Goal: Information Seeking & Learning: Learn about a topic

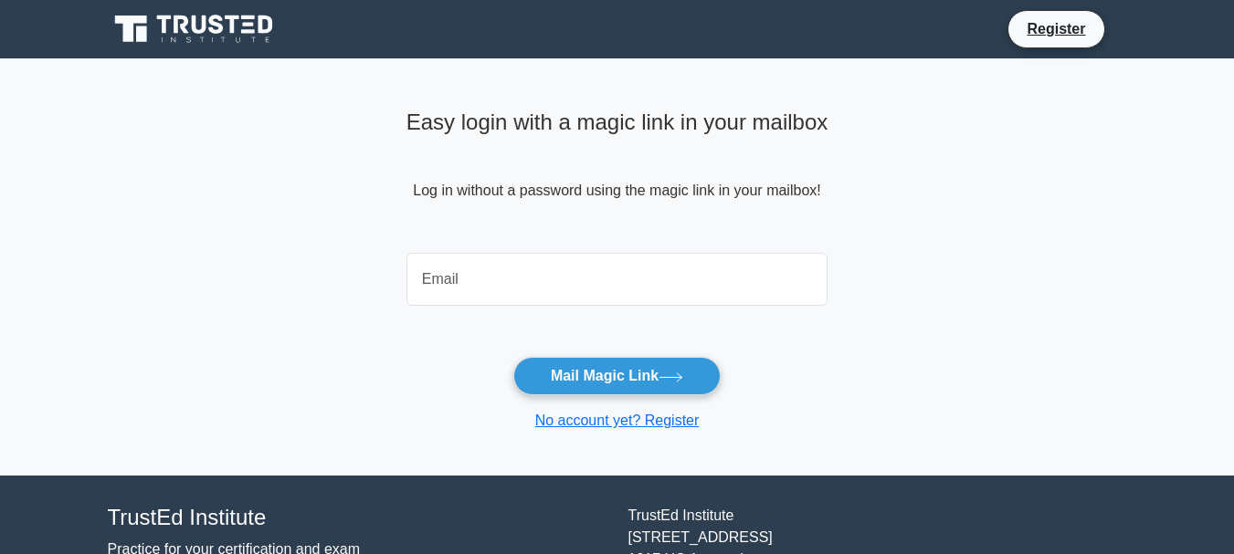
type input "[EMAIL_ADDRESS][DOMAIN_NAME]"
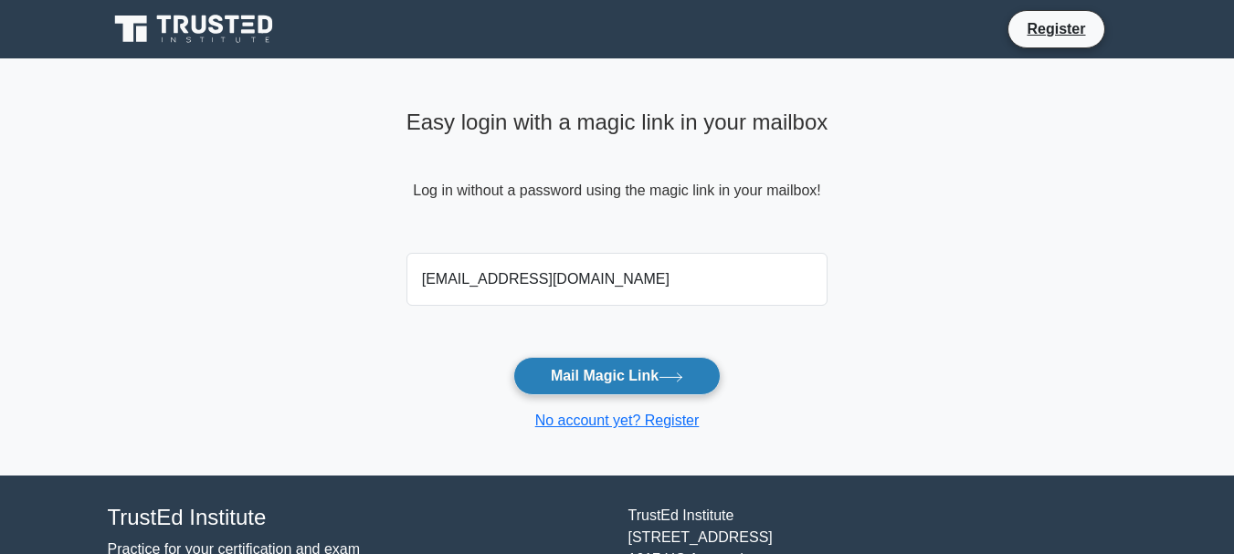
click at [653, 385] on button "Mail Magic Link" at bounding box center [616, 376] width 207 height 38
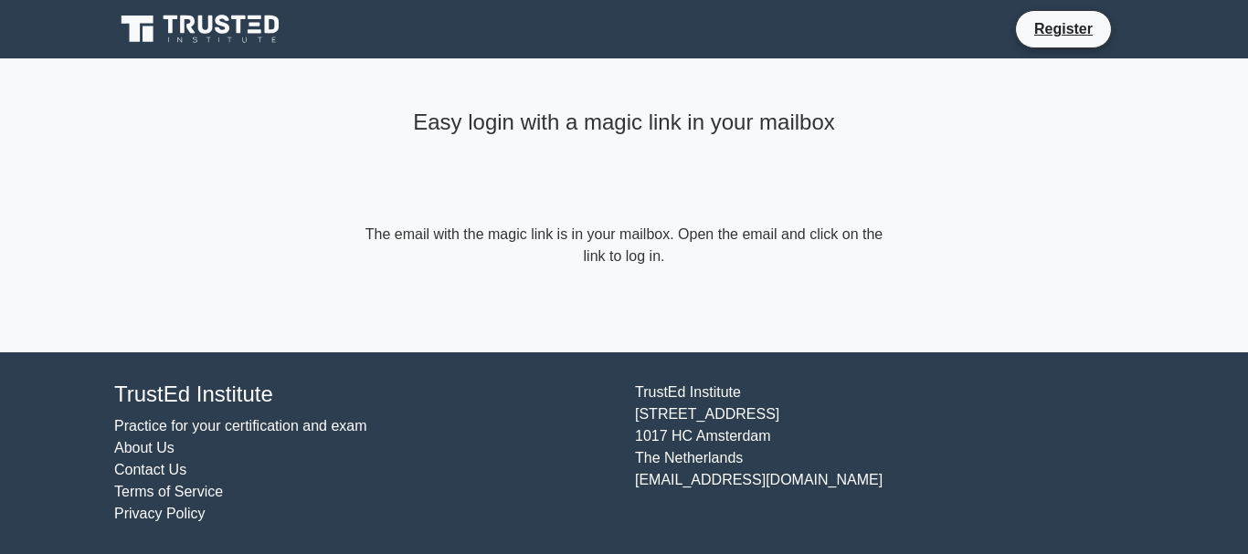
click at [810, 242] on form "The email with the magic link is in your mailbox. Open the email and click on t…" at bounding box center [624, 246] width 526 height 44
click at [224, 25] on icon at bounding box center [223, 24] width 15 height 19
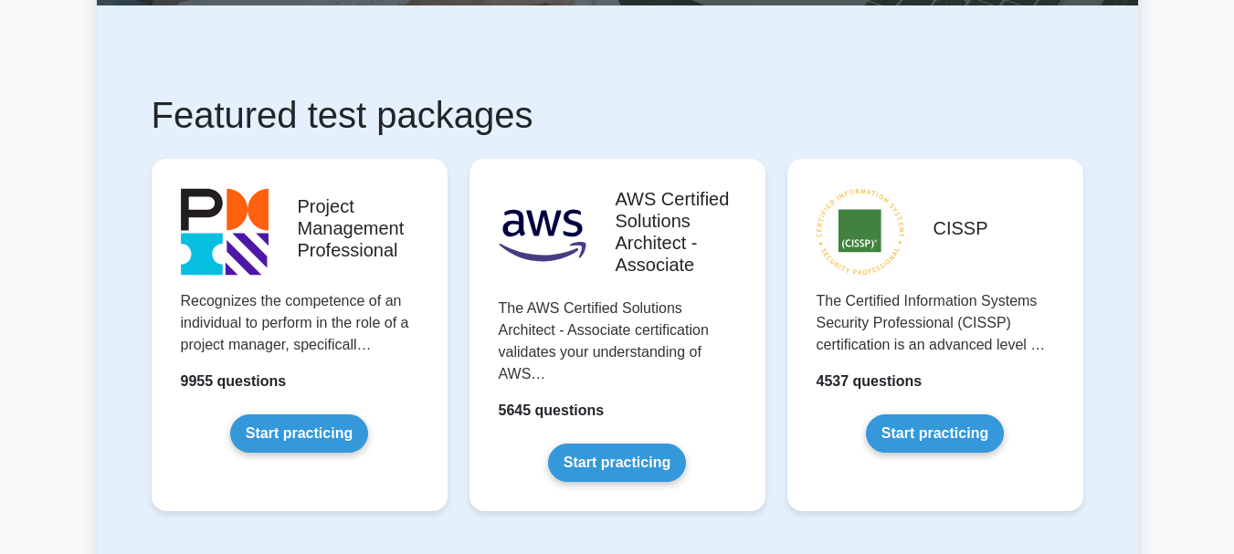
scroll to position [278, 0]
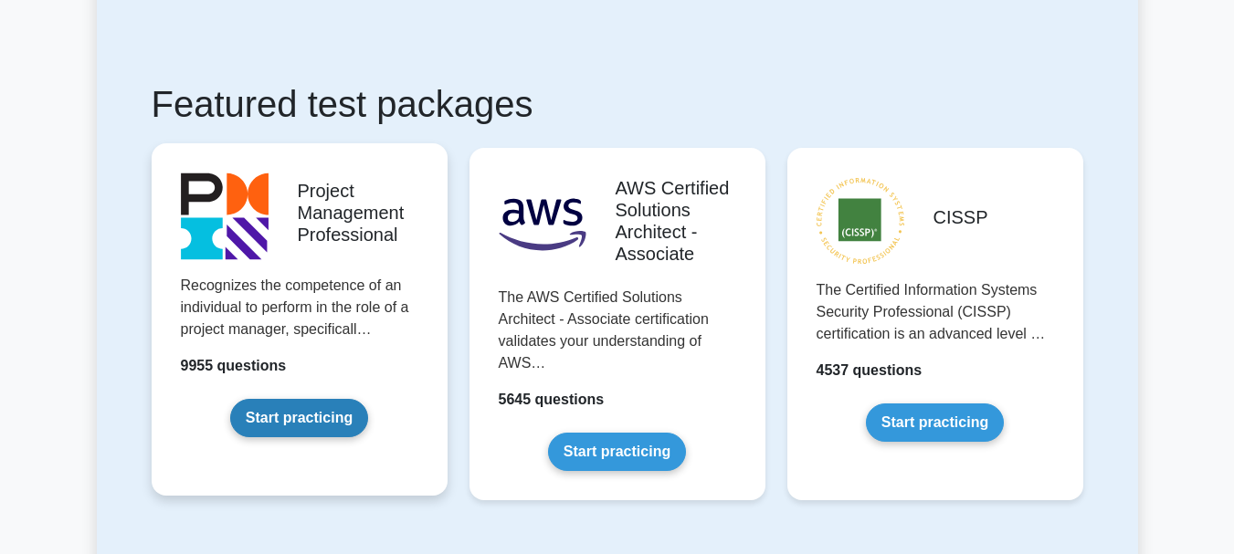
click at [290, 422] on link "Start practicing" at bounding box center [299, 418] width 138 height 38
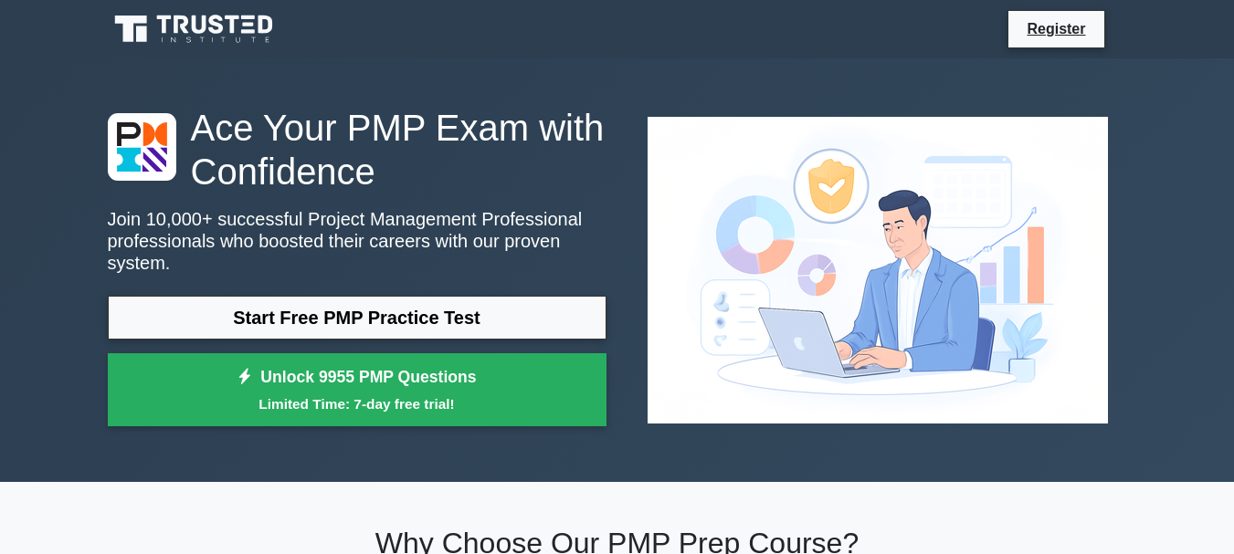
click at [429, 314] on link "Start Free PMP Practice Test" at bounding box center [357, 318] width 499 height 44
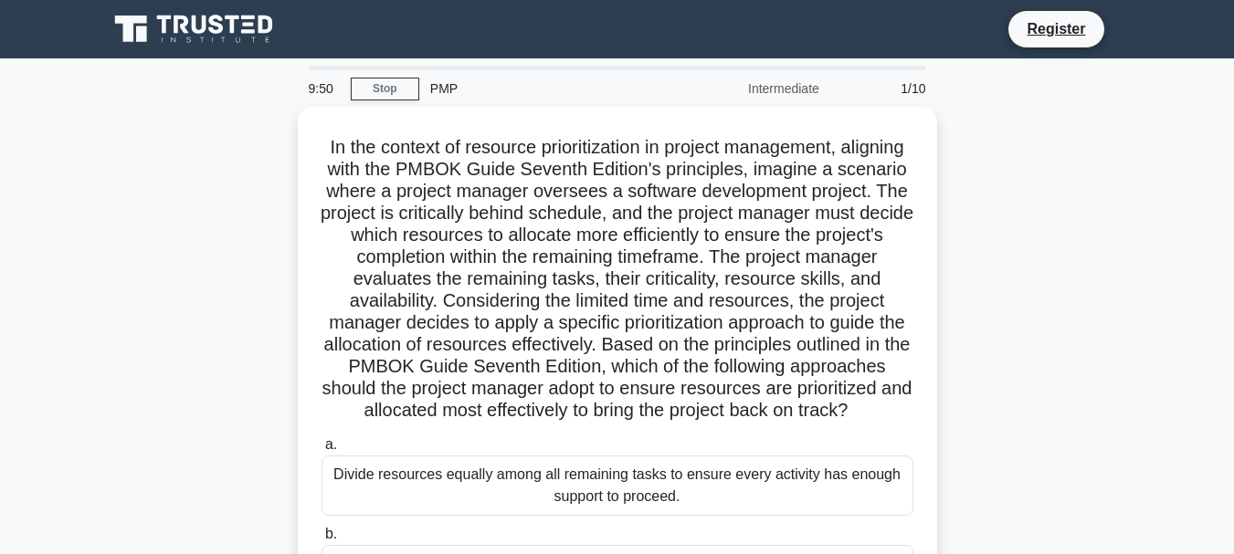
click at [200, 29] on icon at bounding box center [195, 29] width 175 height 35
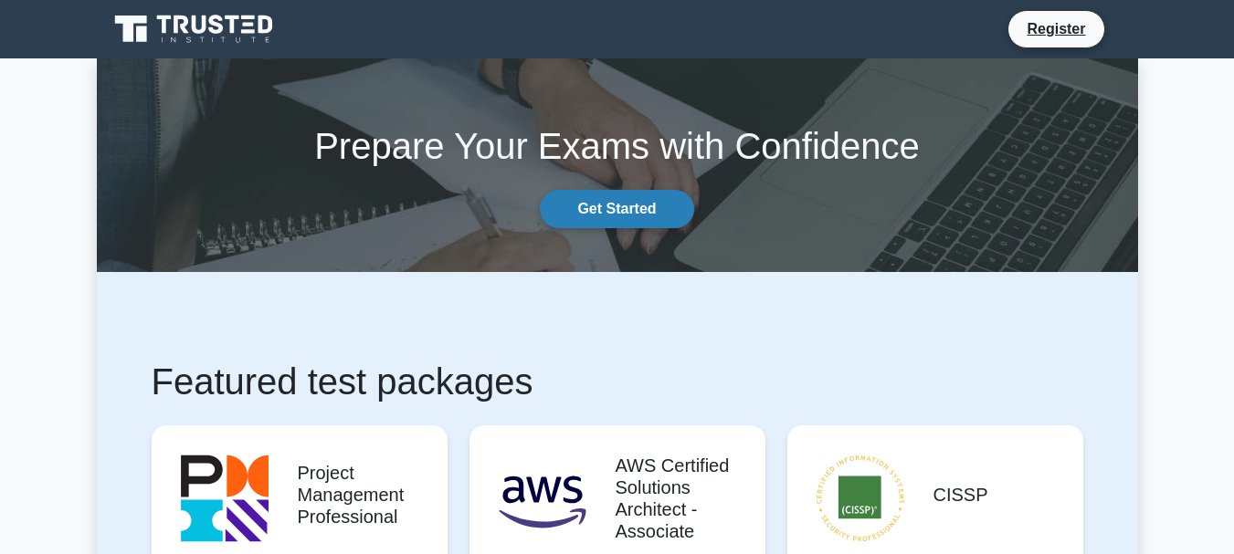
click at [626, 214] on link "Get Started" at bounding box center [616, 209] width 153 height 38
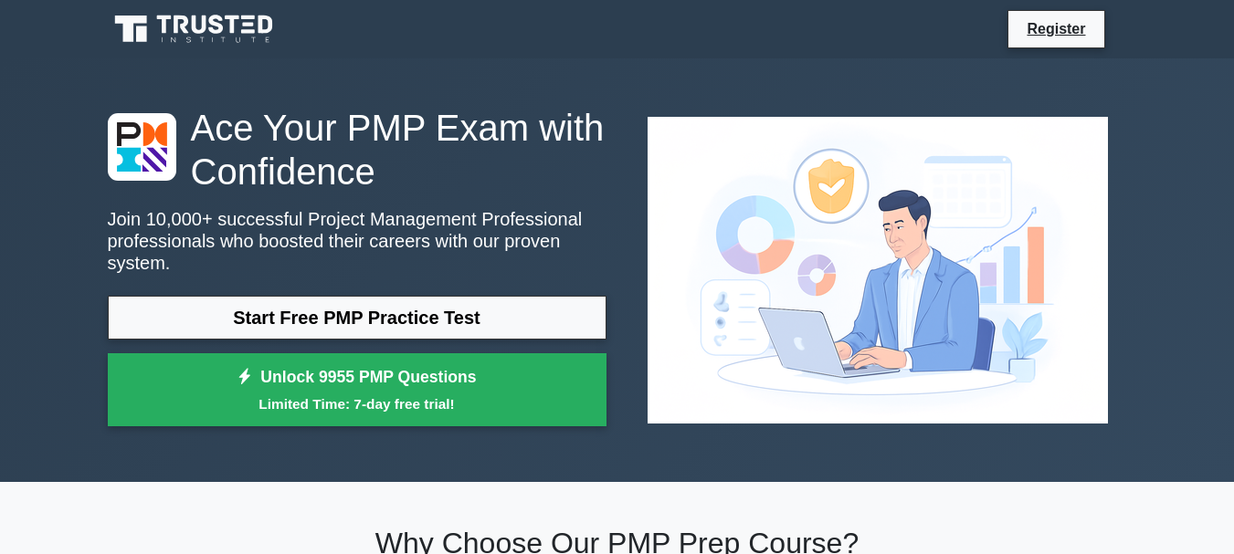
click at [406, 296] on link "Start Free PMP Practice Test" at bounding box center [357, 318] width 499 height 44
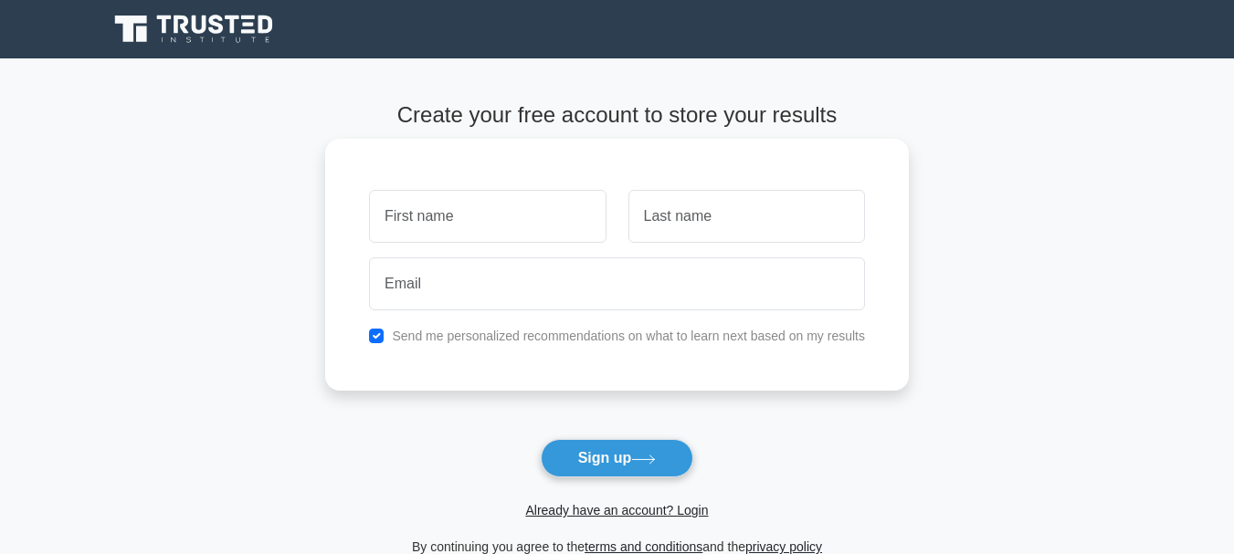
type input "Sakina"
click at [688, 223] on input "text" at bounding box center [746, 216] width 237 height 53
type input "Seyidova"
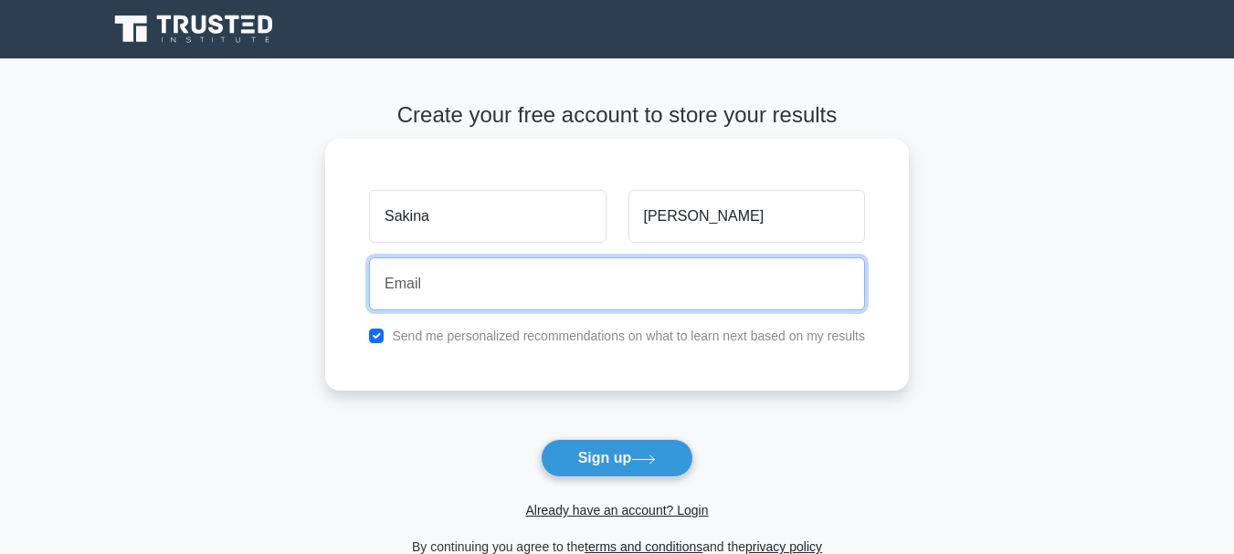
click at [436, 287] on input "email" at bounding box center [617, 284] width 496 height 53
type input "seyyidovasakina@gmail.com"
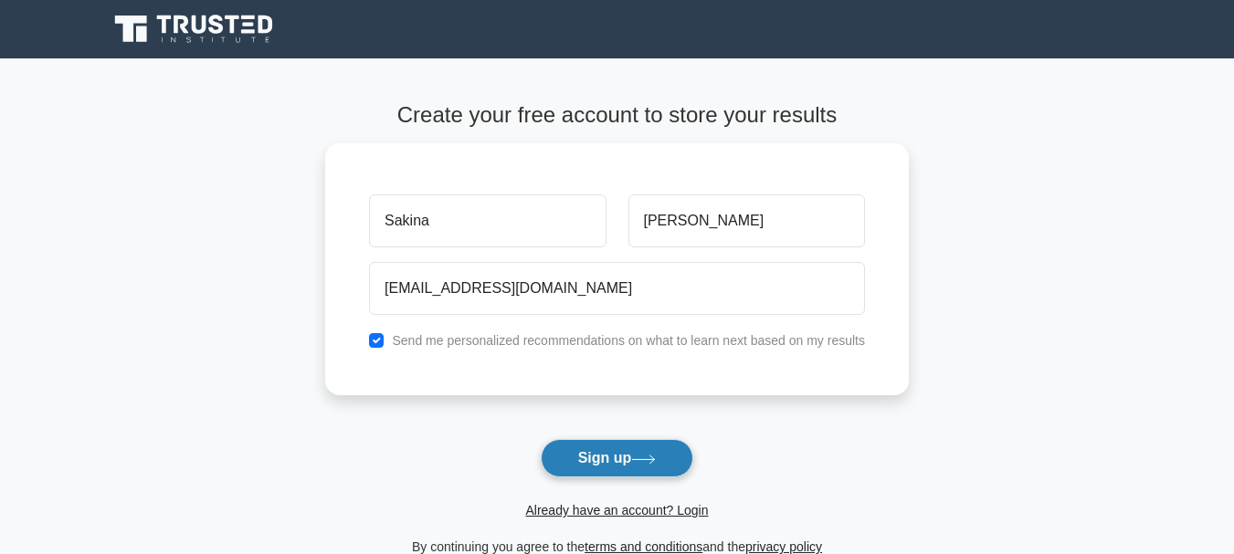
click at [618, 462] on button "Sign up" at bounding box center [617, 458] width 153 height 38
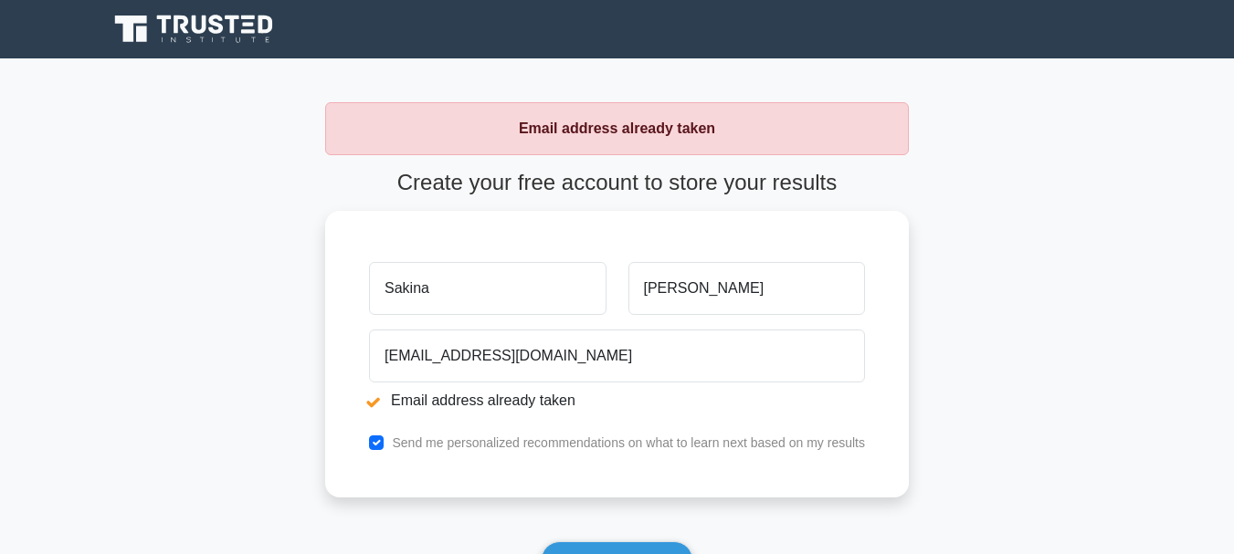
click at [182, 94] on main "Email address already taken Create your free account to store your results Saki…" at bounding box center [617, 381] width 1234 height 646
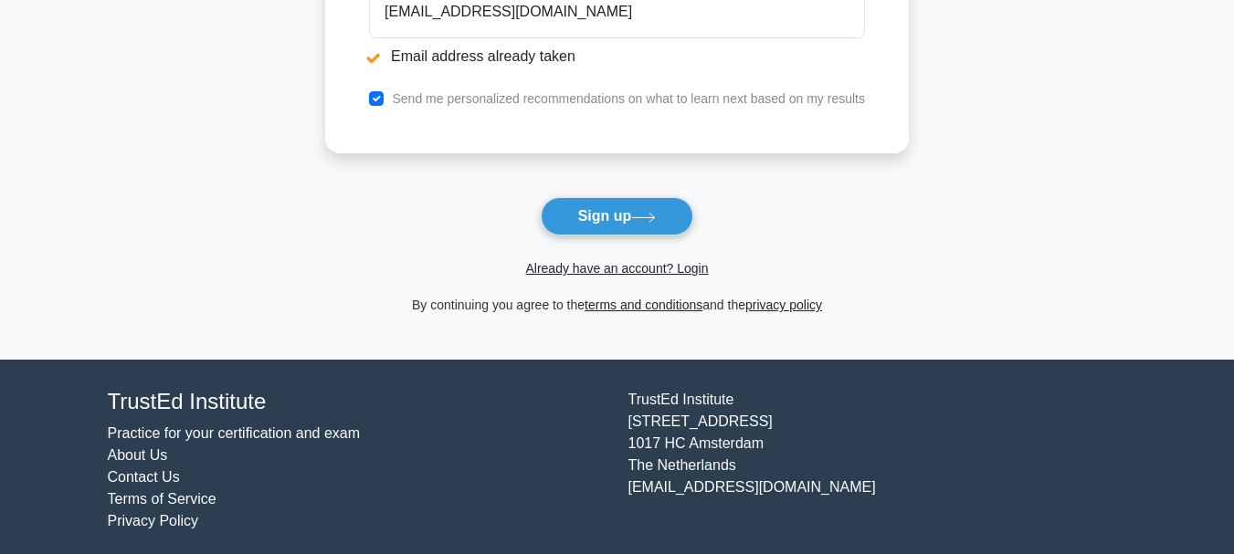
scroll to position [343, 0]
click at [610, 216] on button "Sign up" at bounding box center [617, 217] width 153 height 38
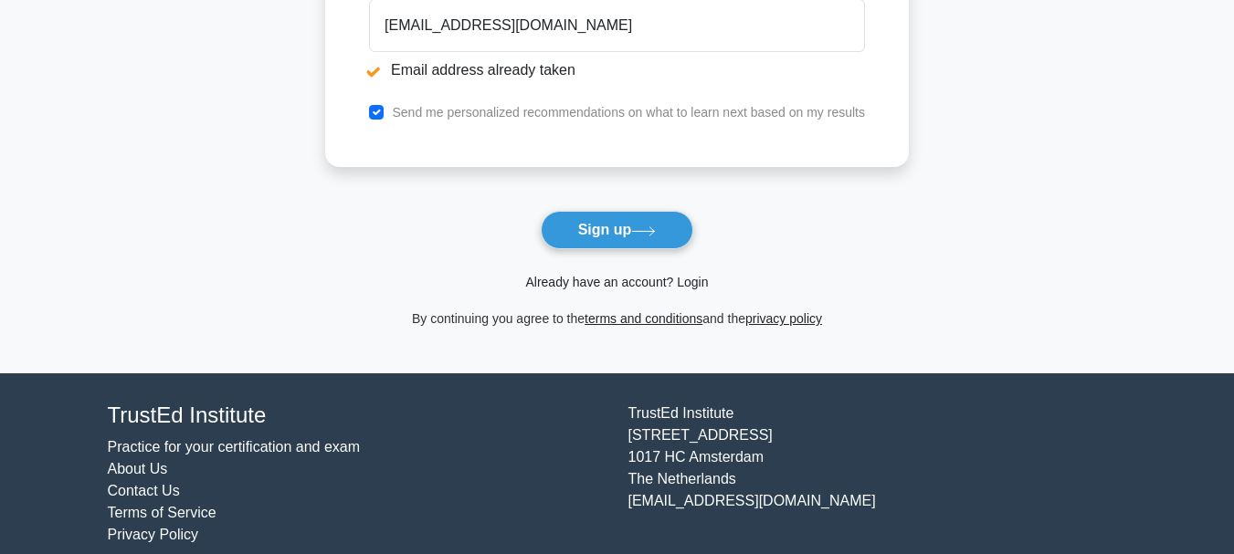
click at [606, 284] on link "Already have an account? Login" at bounding box center [616, 282] width 183 height 15
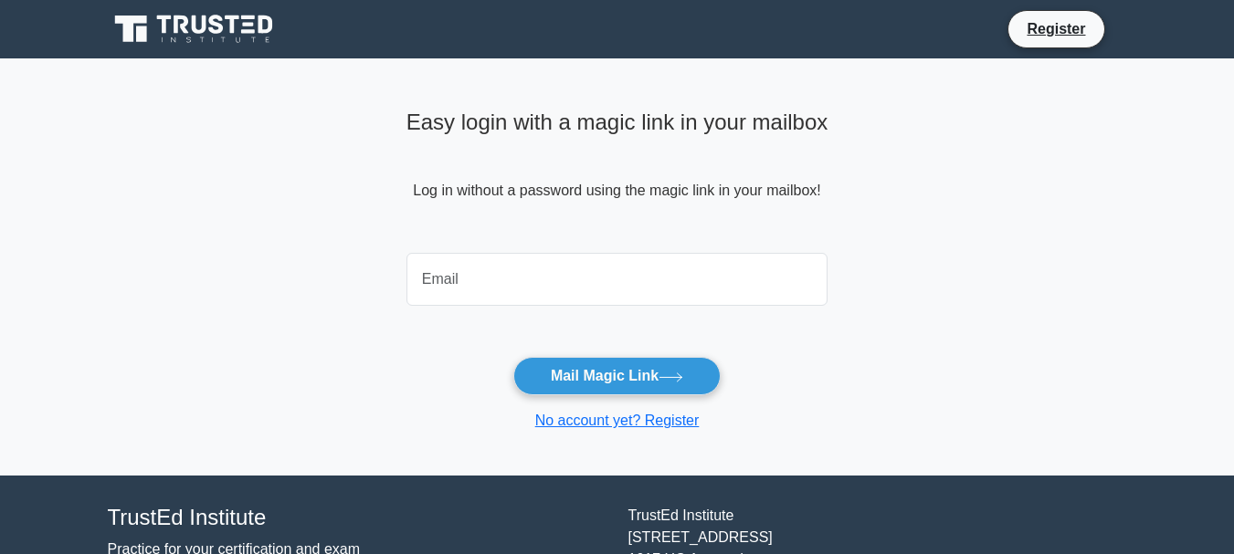
type input "[EMAIL_ADDRESS][DOMAIN_NAME]"
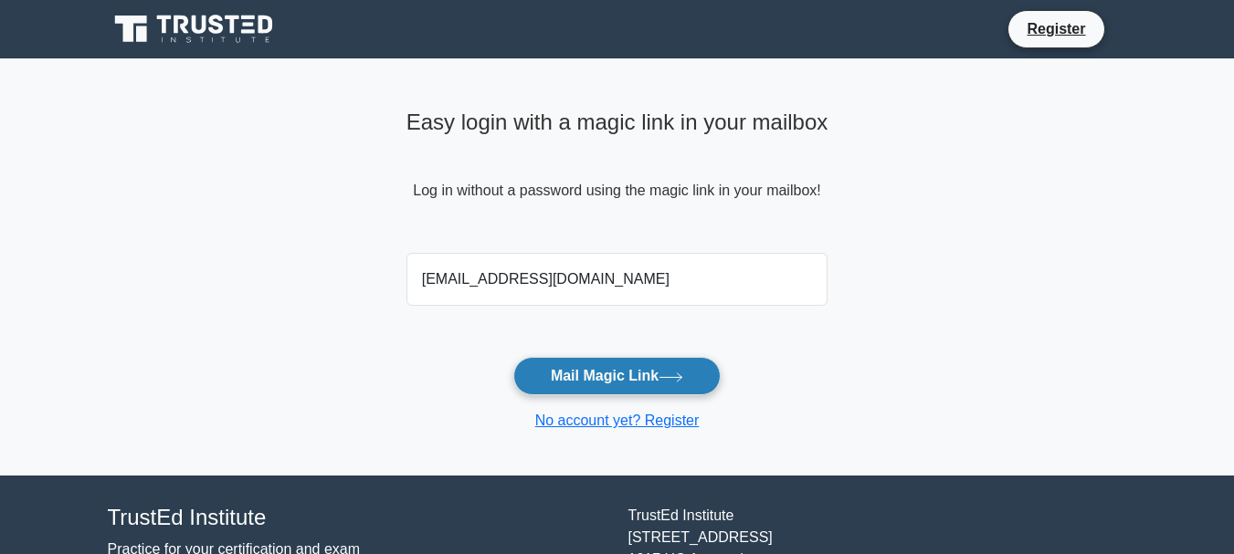
click at [656, 379] on button "Mail Magic Link" at bounding box center [616, 376] width 207 height 38
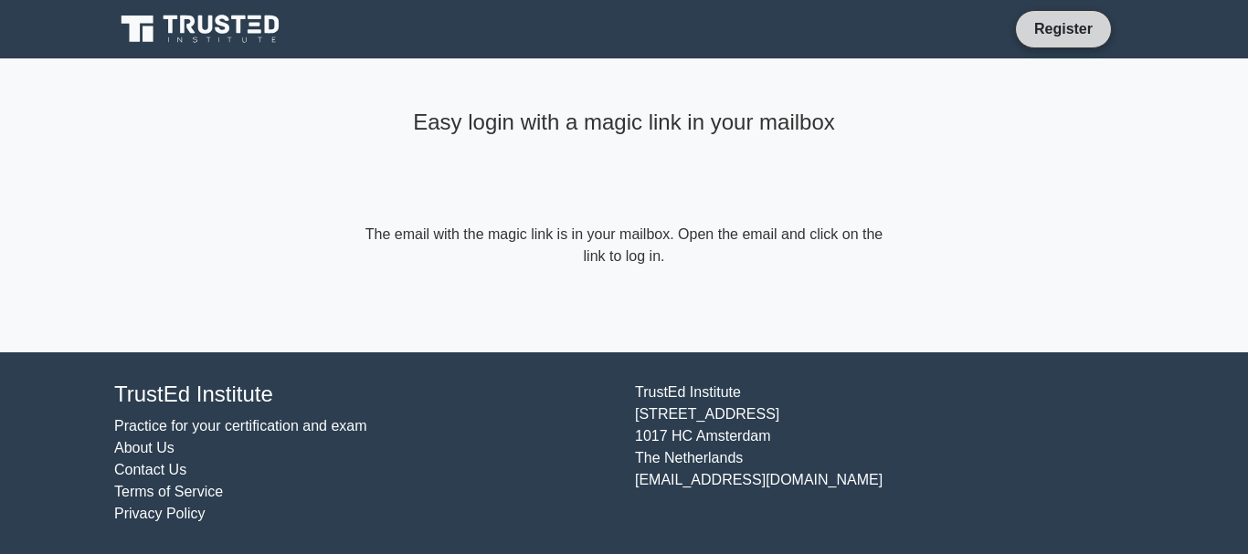
click at [1064, 29] on link "Register" at bounding box center [1063, 28] width 80 height 23
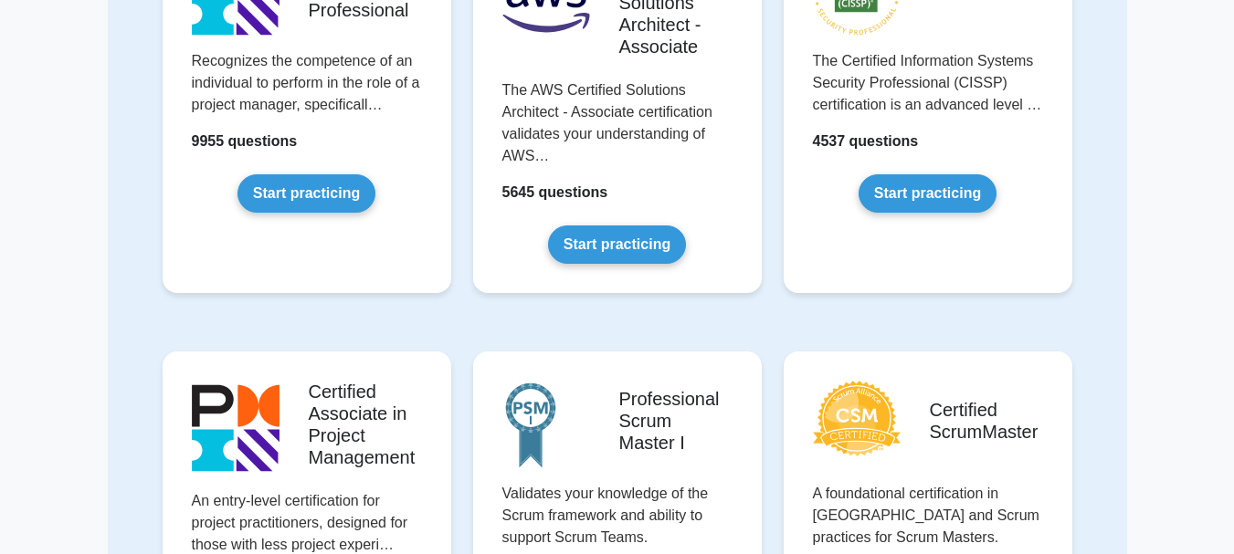
scroll to position [206, 0]
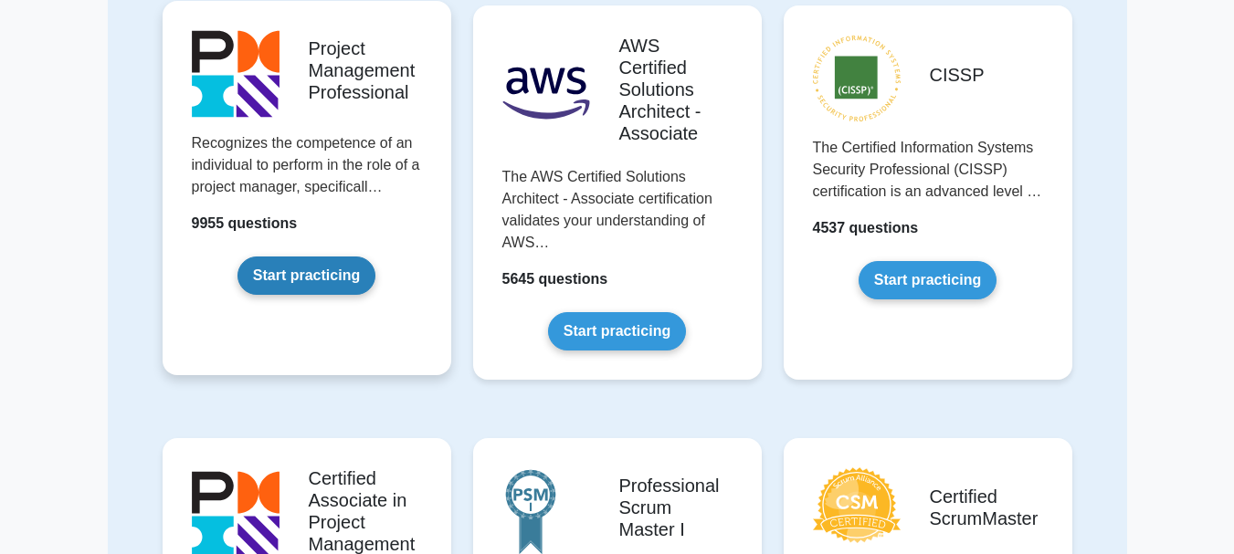
click at [301, 279] on link "Start practicing" at bounding box center [306, 276] width 138 height 38
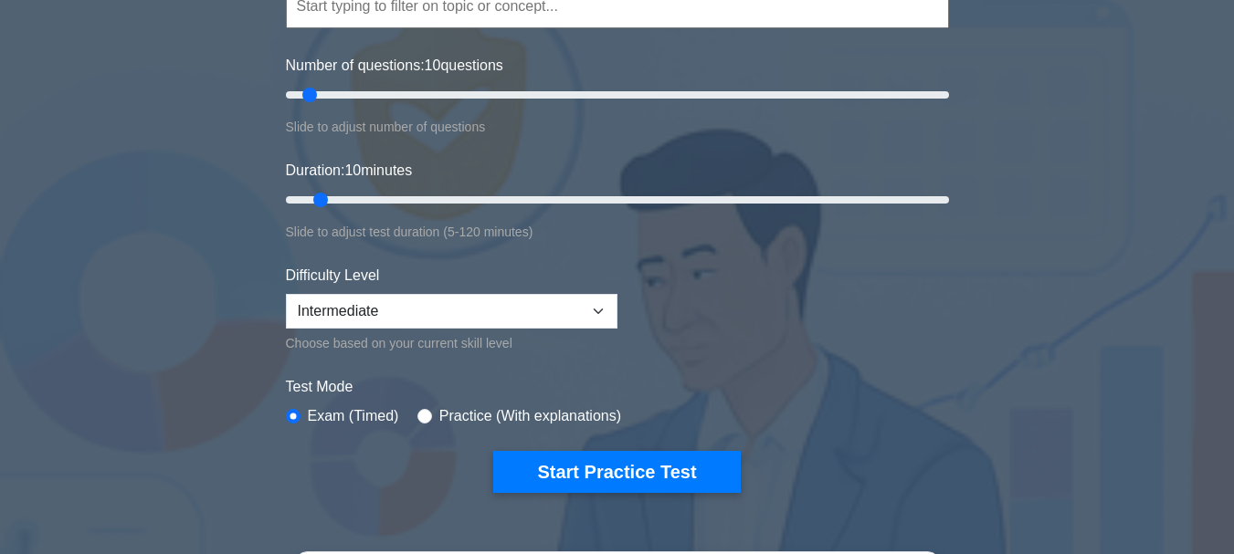
scroll to position [239, 0]
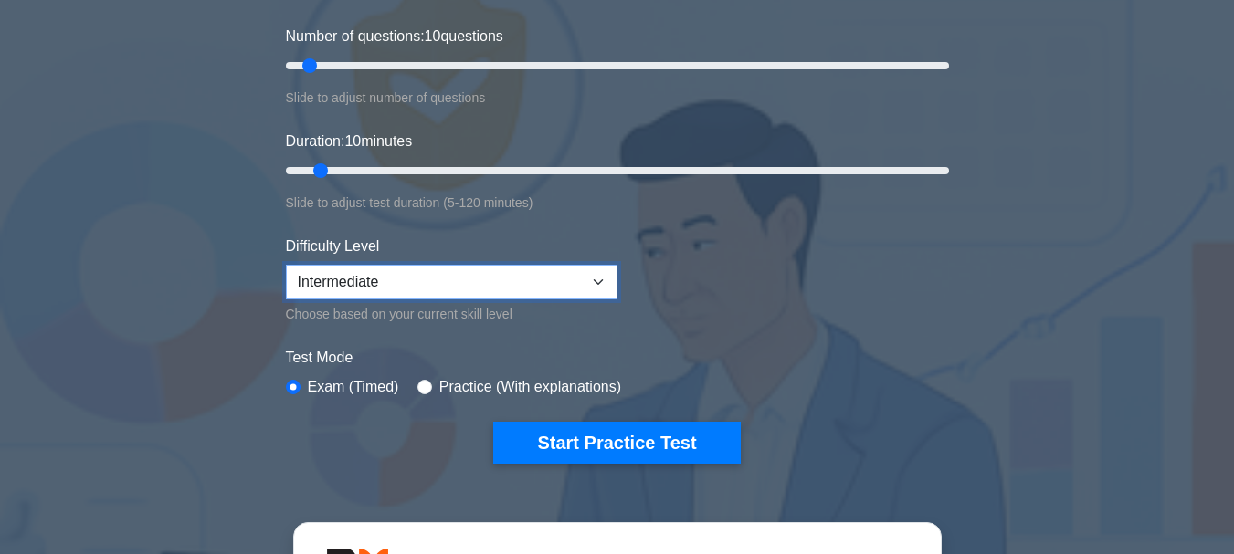
click at [598, 286] on select "Beginner Intermediate Expert" at bounding box center [452, 282] width 332 height 35
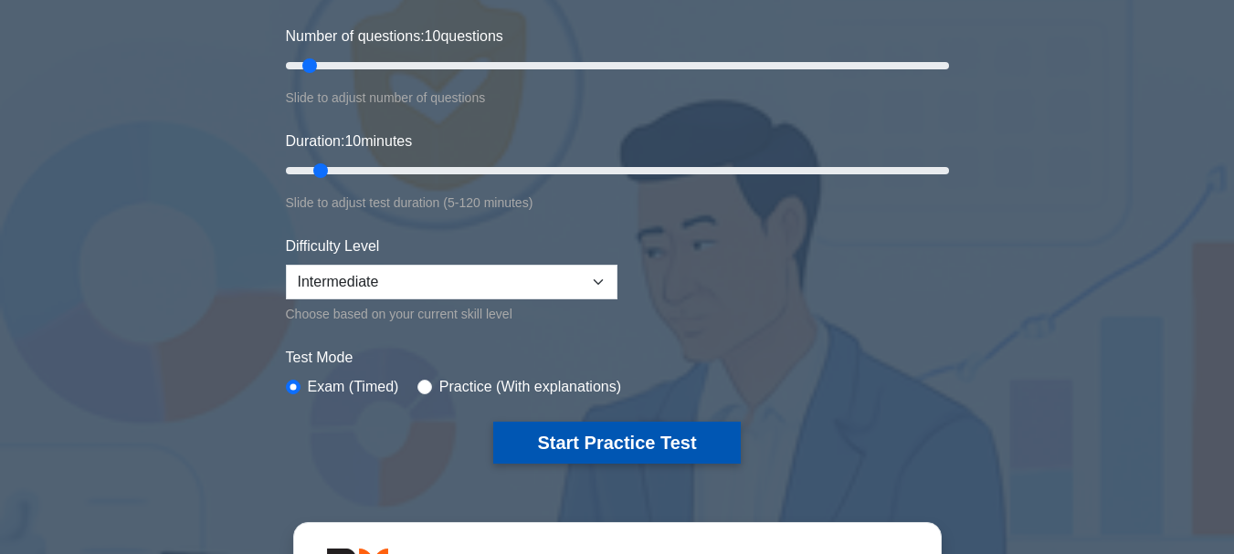
click at [618, 451] on button "Start Practice Test" at bounding box center [616, 443] width 247 height 42
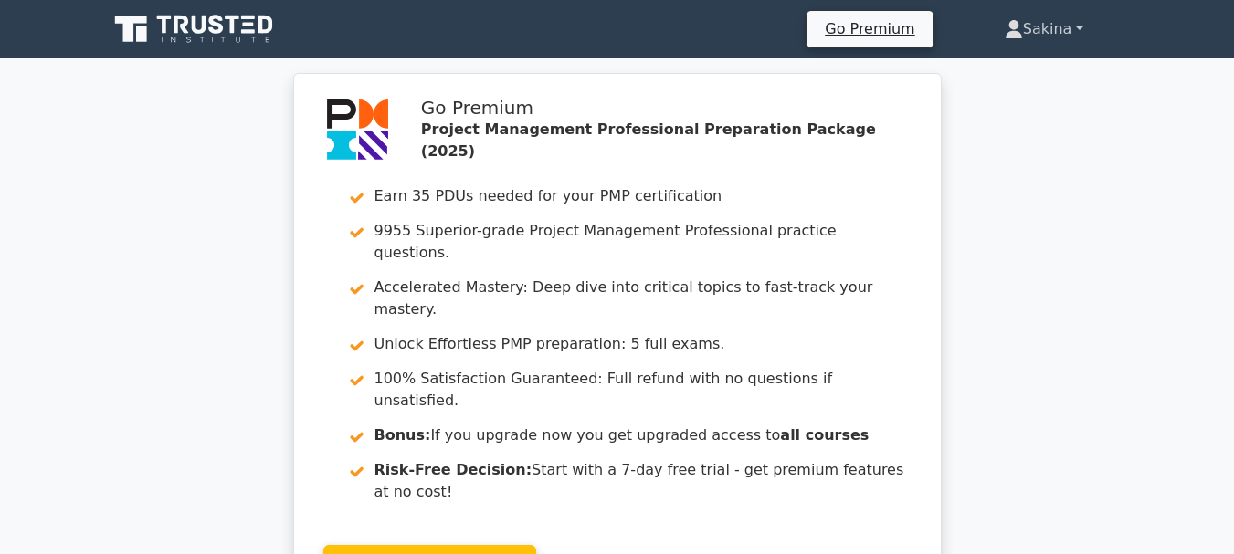
click at [1044, 30] on link "Sakina" at bounding box center [1044, 29] width 166 height 37
click at [1073, 27] on link "Sakina" at bounding box center [1044, 29] width 166 height 37
click at [1079, 28] on link "Sakina" at bounding box center [1044, 29] width 166 height 37
click at [1044, 24] on link "Sakina" at bounding box center [1044, 29] width 166 height 37
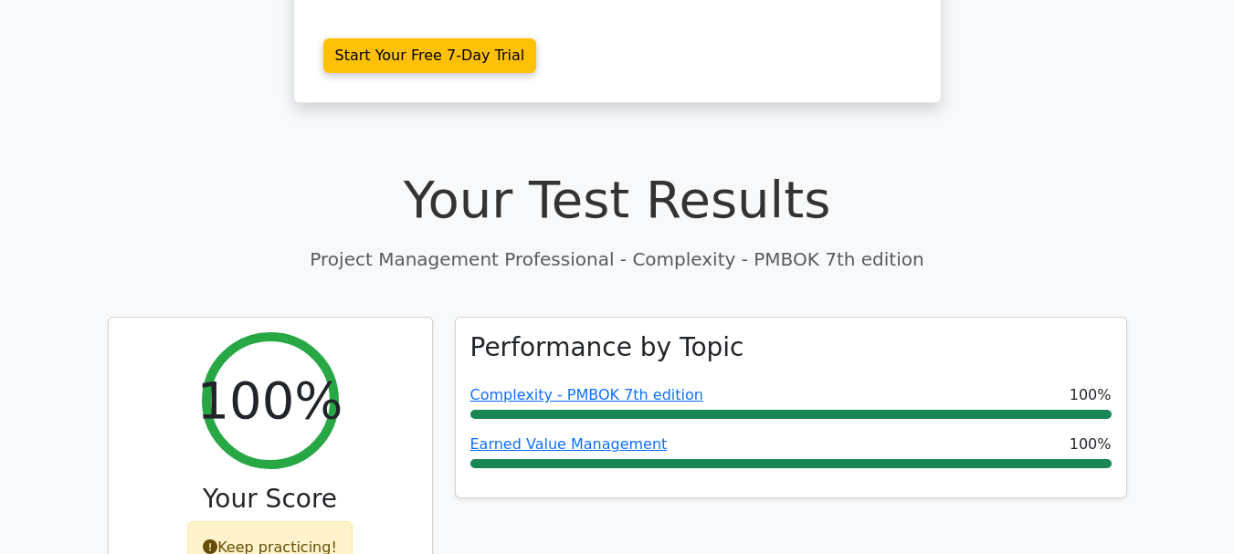
scroll to position [512, 0]
